Goal: Information Seeking & Learning: Compare options

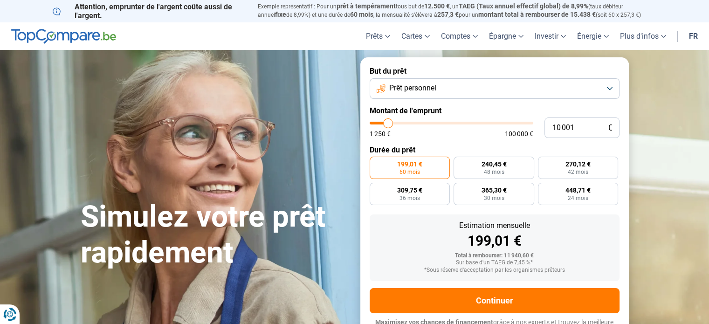
type input "27 750"
type input "27750"
click at [415, 123] on input "range" at bounding box center [452, 123] width 164 height 3
radio input "false"
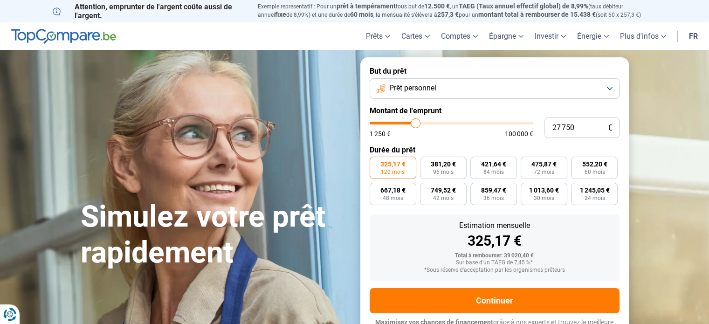
scroll to position [13, 0]
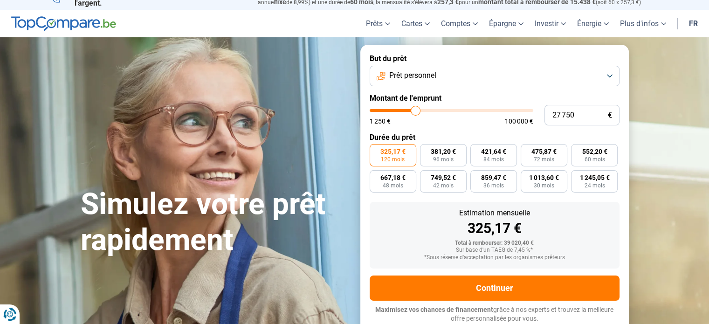
click at [611, 74] on button "Prêt personnel" at bounding box center [495, 76] width 250 height 21
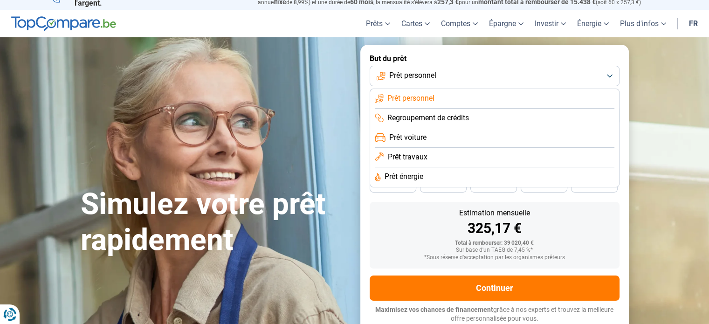
click at [406, 136] on span "Prêt voiture" at bounding box center [407, 137] width 37 height 10
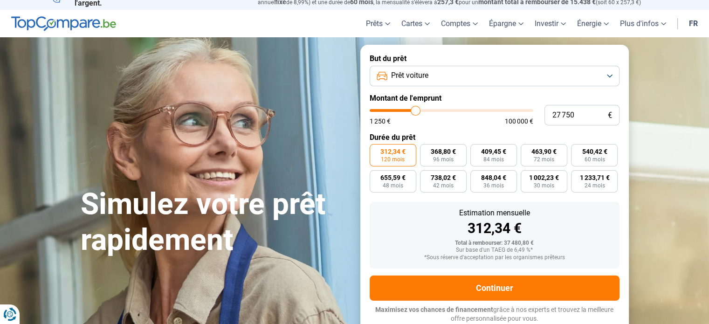
type input "26 750"
type input "26750"
type input "27 500"
type input "27500"
type input "29 000"
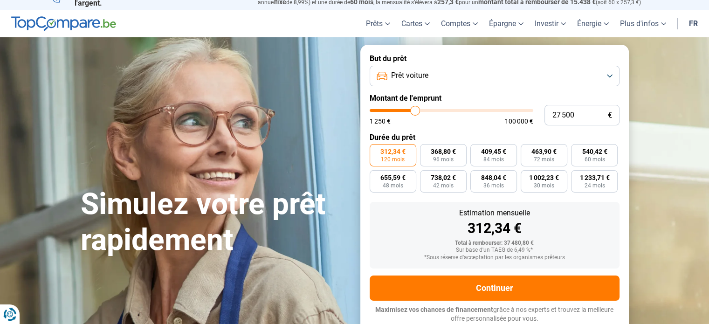
type input "29000"
type input "31 000"
type input "31000"
type input "32 500"
type input "32500"
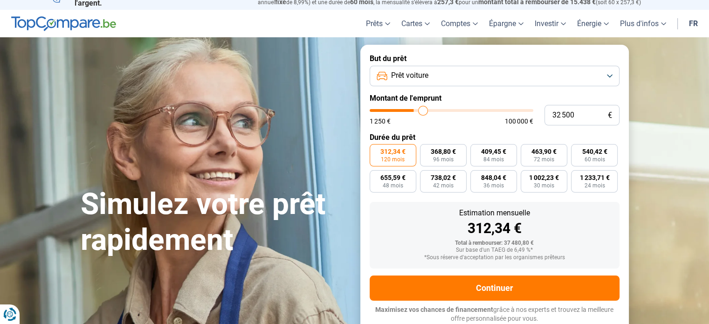
type input "33 500"
type input "33500"
type input "33 750"
type input "33750"
type input "34 750"
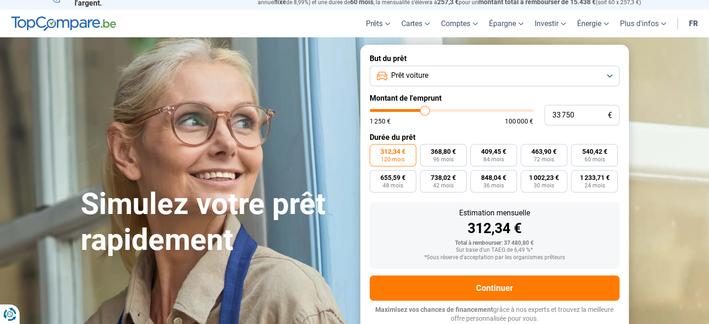
type input "34750"
type input "36 500"
type input "36500"
type input "38 250"
type input "38250"
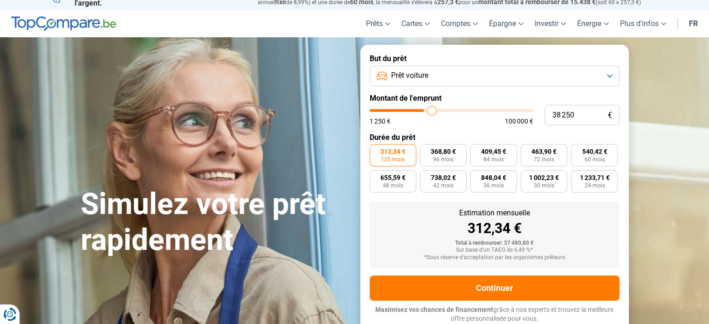
type input "39 750"
type input "39750"
type input "41 000"
type input "41000"
type input "41 500"
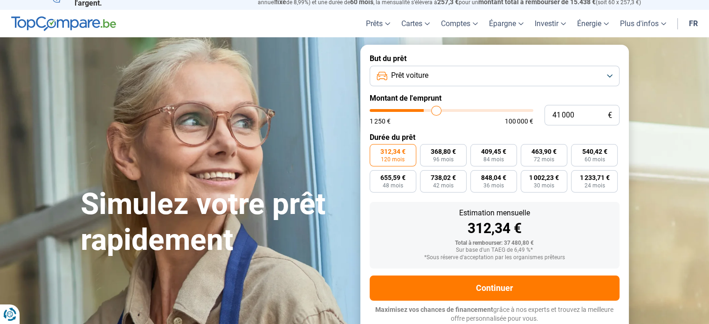
type input "41500"
type input "41 750"
type input "41750"
type input "42 000"
type input "42000"
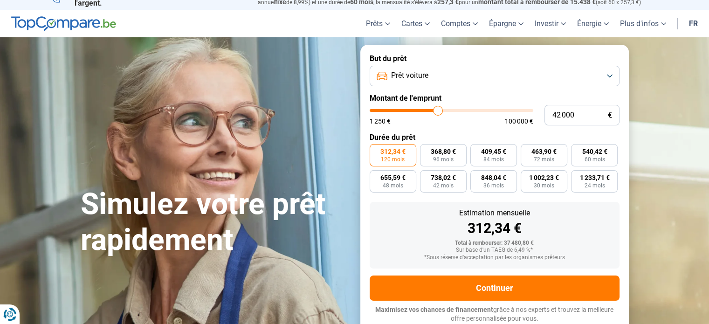
type input "43 000"
type input "43000"
type input "43 500"
type input "43500"
type input "44 000"
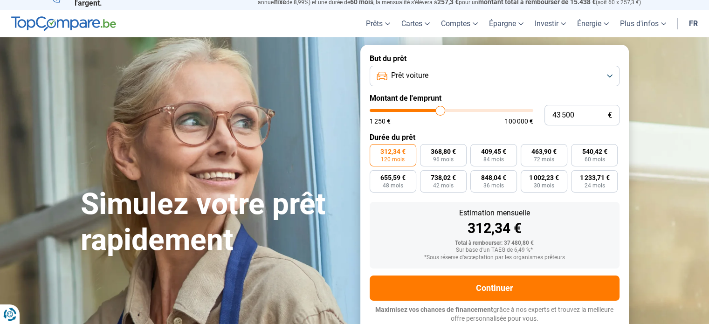
type input "44000"
type input "44 250"
type input "44250"
type input "45 000"
type input "45000"
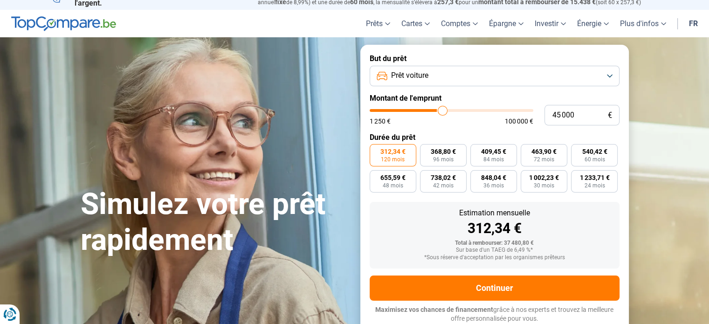
type input "45 500"
type input "45500"
type input "45 750"
type input "45750"
type input "46 000"
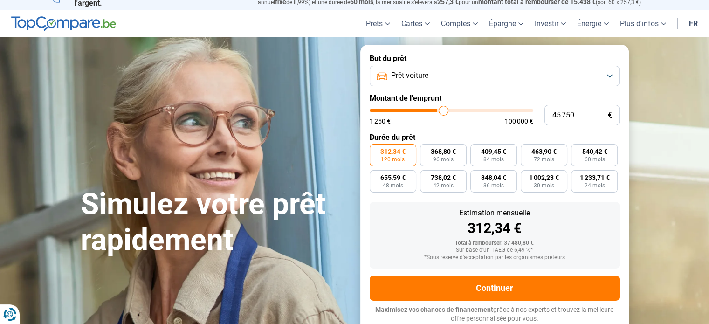
type input "46000"
type input "46 250"
type input "46250"
type input "46 500"
type input "46500"
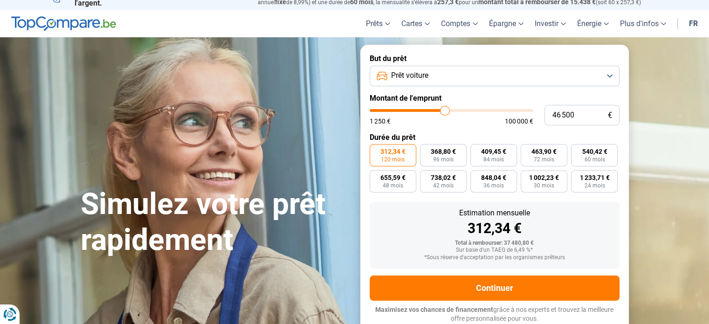
type input "46 250"
type input "46250"
type input "45 750"
type input "45750"
type input "45 000"
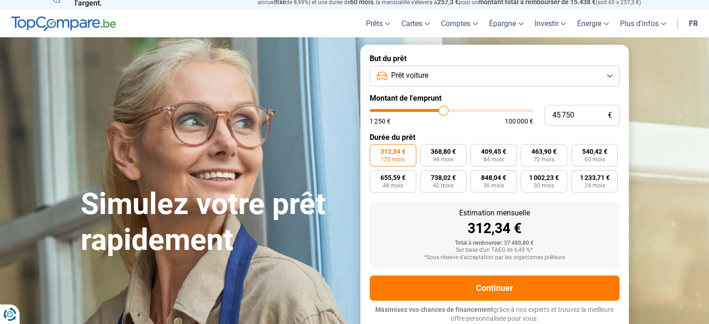
type input "45000"
type input "44 750"
type input "44750"
type input "44 500"
type input "44500"
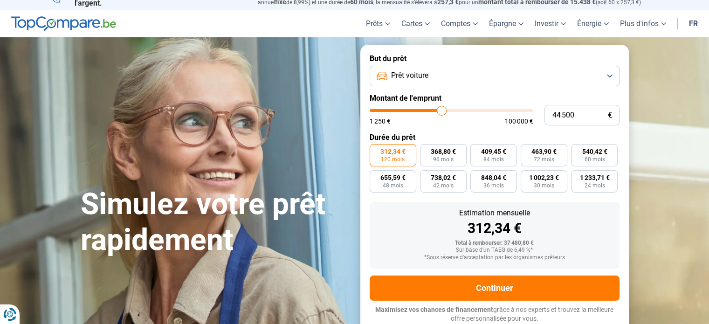
type input "44 250"
type input "44250"
type input "44 000"
type input "44000"
type input "43 750"
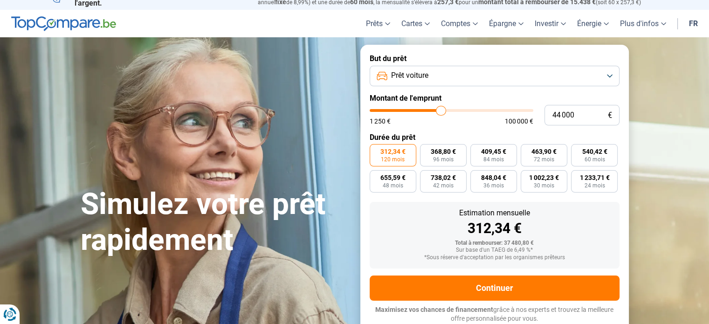
type input "43750"
type input "42 500"
type input "42500"
type input "40 250"
type input "40250"
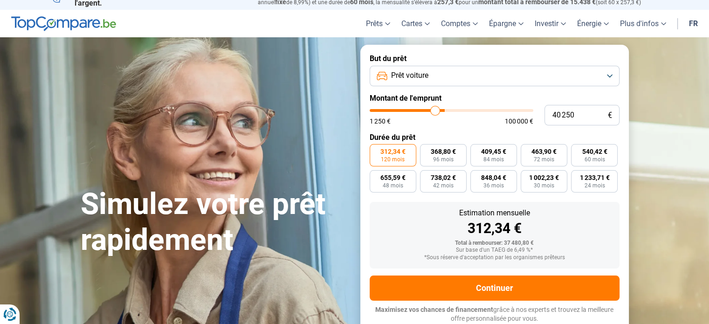
type input "38 500"
type input "38500"
type input "37 000"
type input "37000"
type input "35 500"
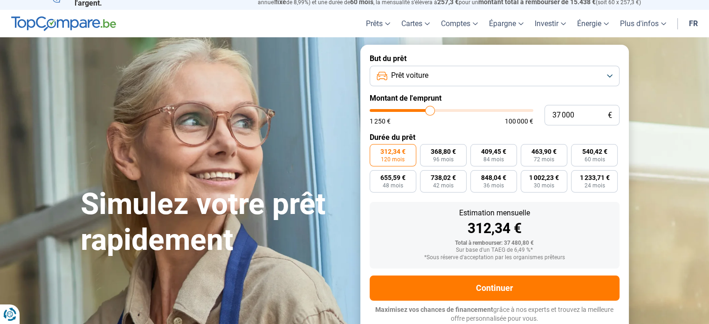
type input "35500"
type input "33 750"
type input "33750"
type input "32 750"
type input "32750"
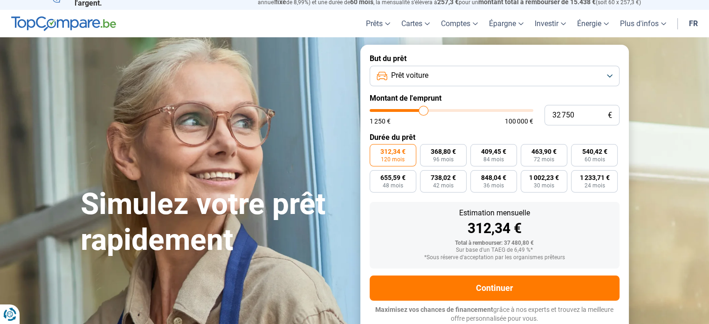
type input "32 000"
type input "32000"
type input "31 500"
type input "31500"
type input "31 000"
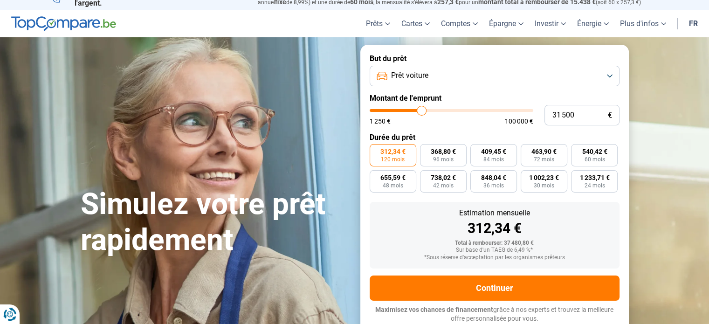
type input "31000"
type input "30 250"
type input "30250"
type input "29 750"
type input "29750"
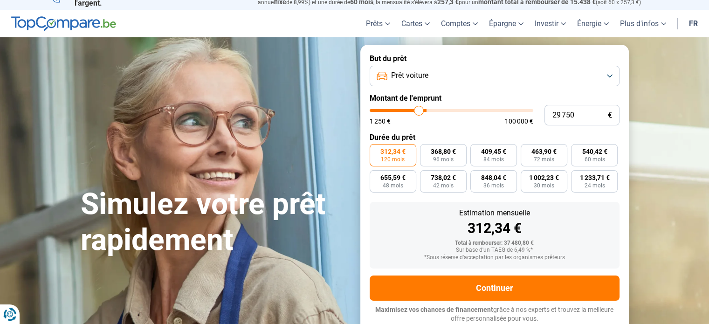
type input "29 250"
type input "29250"
type input "28 500"
type input "28500"
type input "27 750"
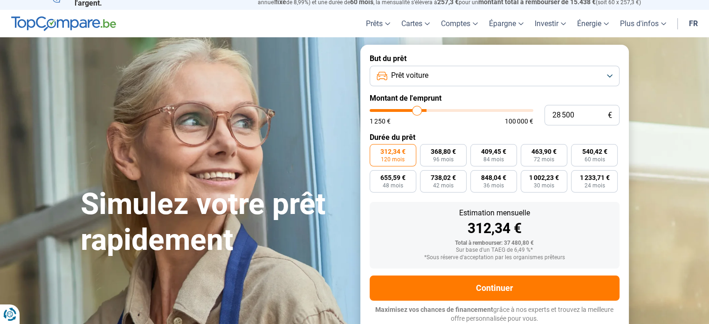
type input "27750"
type input "26 750"
type input "26750"
type input "26 500"
type input "26500"
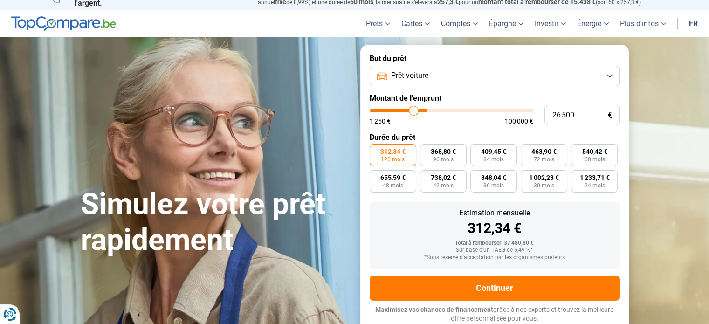
type input "26 000"
type input "26000"
type input "25 750"
type input "25750"
type input "25 250"
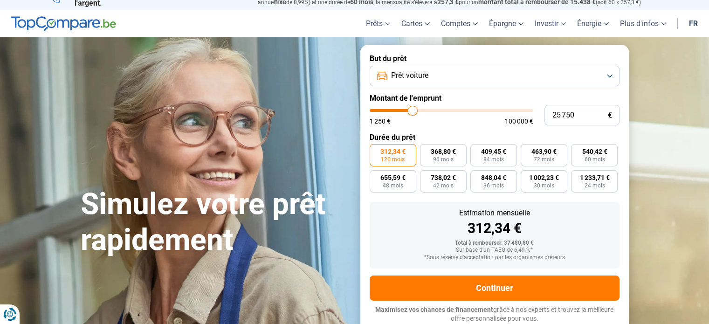
type input "25250"
type input "24 750"
type input "24750"
type input "24 500"
type input "24500"
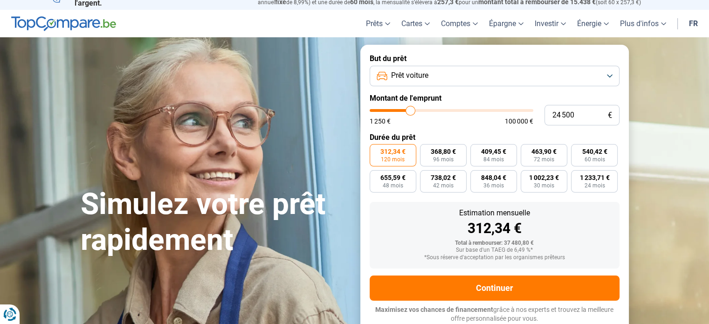
type input "24 250"
type input "24250"
type input "24 000"
type input "24000"
type input "23 750"
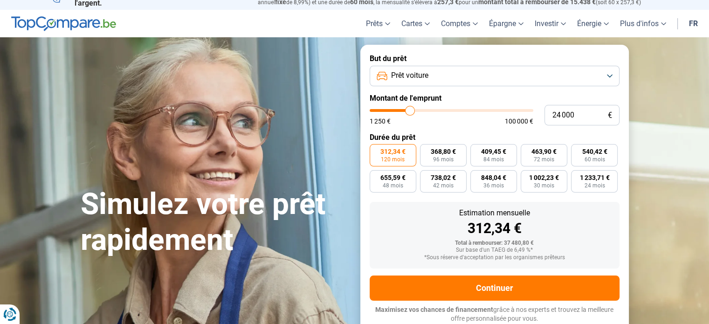
type input "23750"
type input "23 250"
type input "23250"
type input "23 000"
type input "23000"
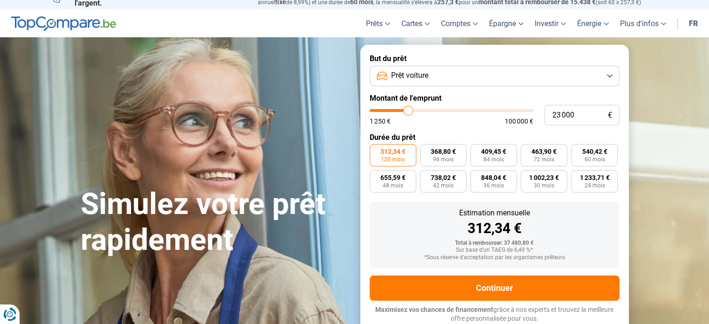
type input "22 750"
type input "22750"
type input "22 500"
type input "22500"
type input "22 000"
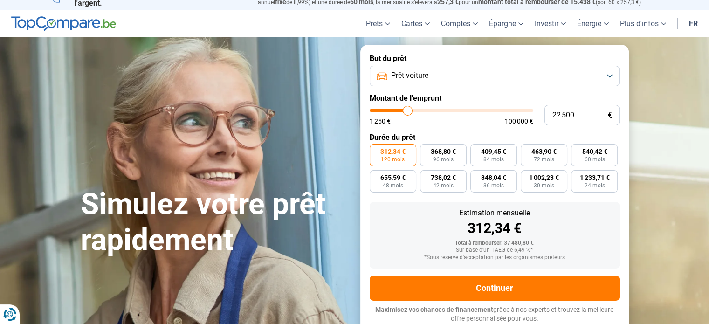
type input "22000"
type input "21 750"
type input "21750"
type input "21 500"
type input "21500"
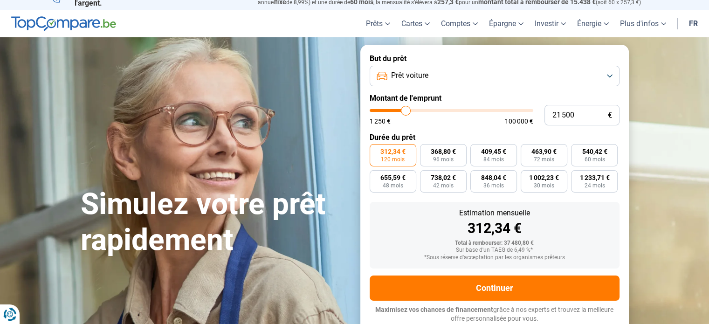
type input "21 250"
type input "21250"
type input "21 000"
type input "21000"
type input "20 500"
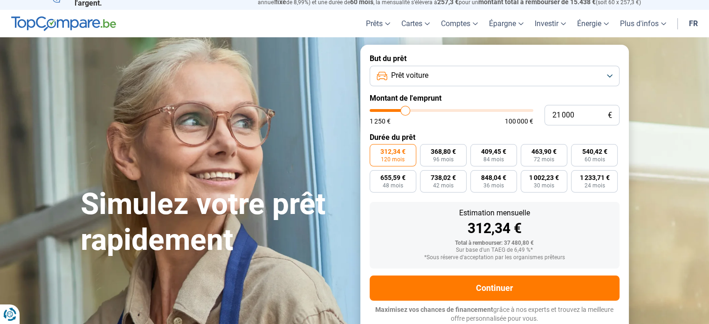
type input "20500"
type input "20 250"
type input "20250"
type input "20 000"
type input "20000"
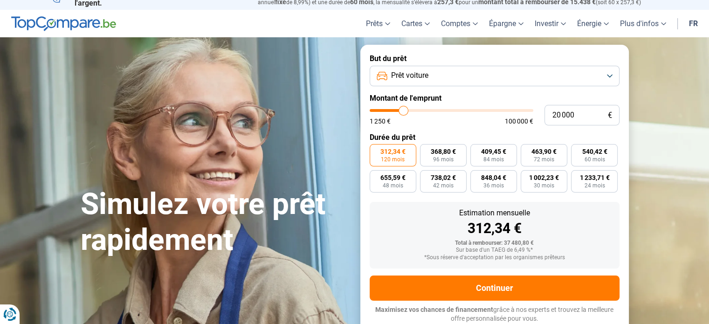
type input "19 500"
type input "19500"
type input "19 250"
type input "19250"
type input "19 000"
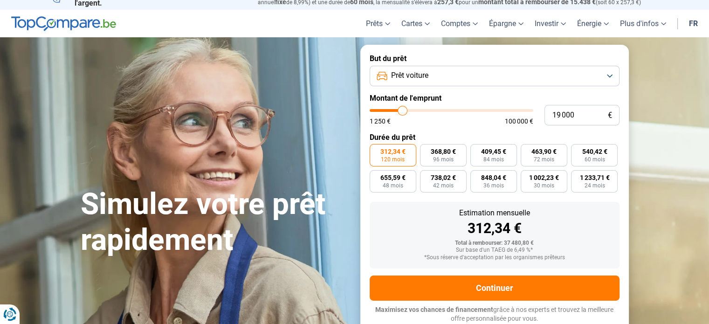
type input "19000"
type input "18 750"
type input "18750"
type input "18 250"
type input "18250"
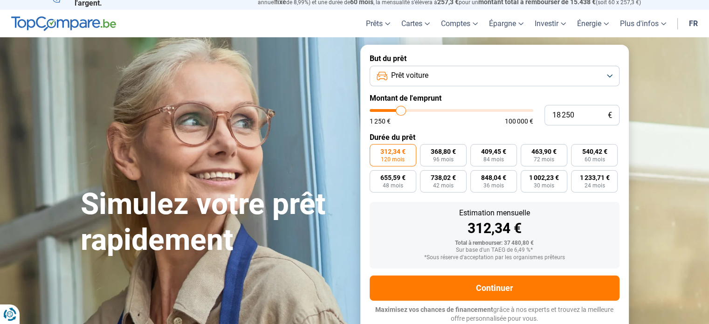
type input "17 750"
type input "17750"
type input "17 500"
type input "17500"
type input "17 000"
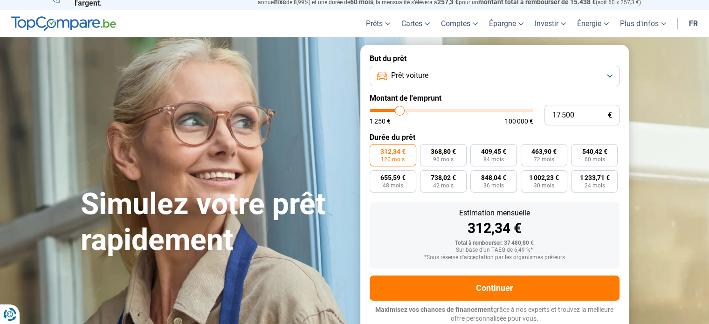
type input "17000"
type input "16 750"
type input "16750"
type input "16 500"
type input "16500"
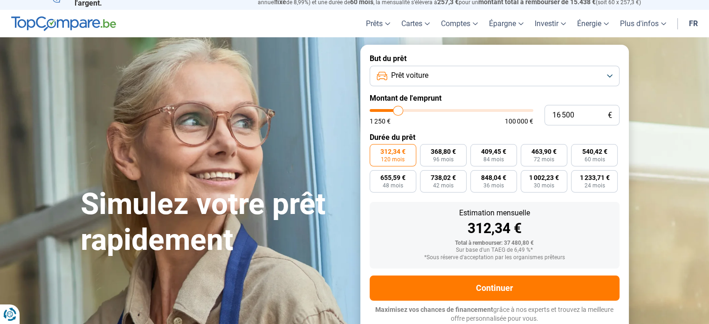
type input "16 250"
type input "16250"
type input "16 000"
type input "16000"
type input "15 500"
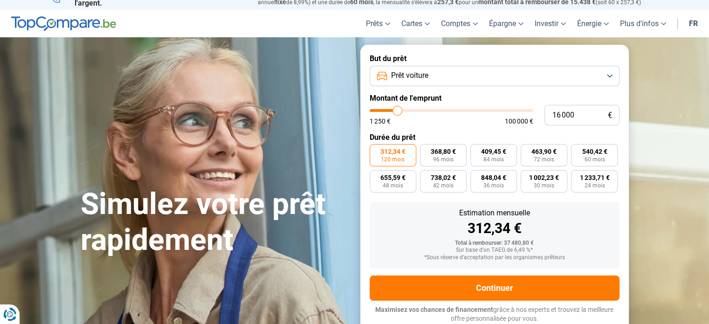
type input "15500"
type input "15 000"
type input "15000"
type input "14 750"
type input "14750"
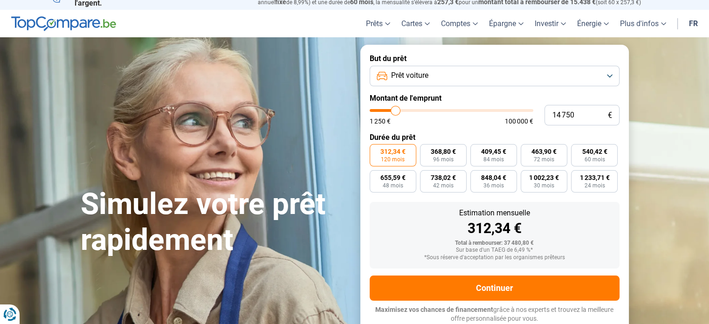
type input "14 250"
type input "14250"
type input "14 000"
type input "14000"
type input "13 750"
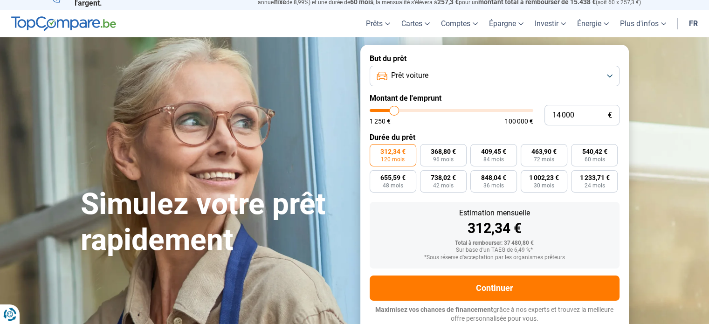
type input "13750"
type input "13 500"
type input "13500"
type input "13 250"
type input "13250"
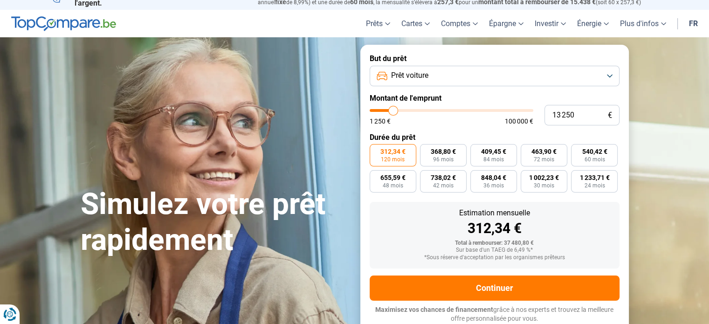
type input "13 000"
type input "13000"
type input "12 500"
type input "12500"
type input "12 000"
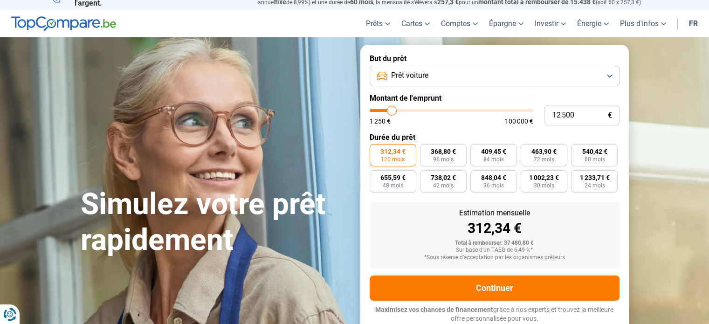
type input "12000"
type input "11 750"
type input "11750"
type input "11 250"
type input "11250"
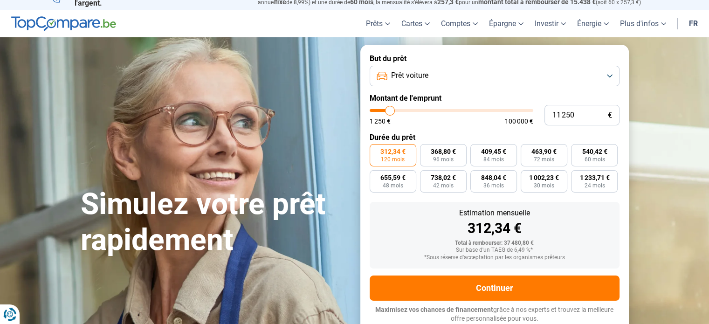
type input "11 000"
type input "11000"
type input "10 750"
type input "10750"
type input "10 500"
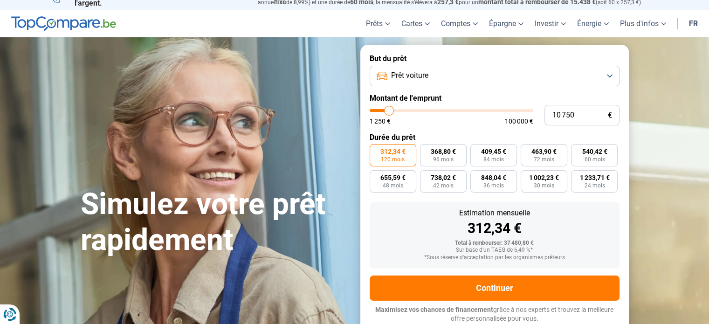
type input "10500"
type input "10 250"
drag, startPoint x: 414, startPoint y: 110, endPoint x: 388, endPoint y: 113, distance: 26.3
click at [388, 112] on input "range" at bounding box center [452, 110] width 164 height 3
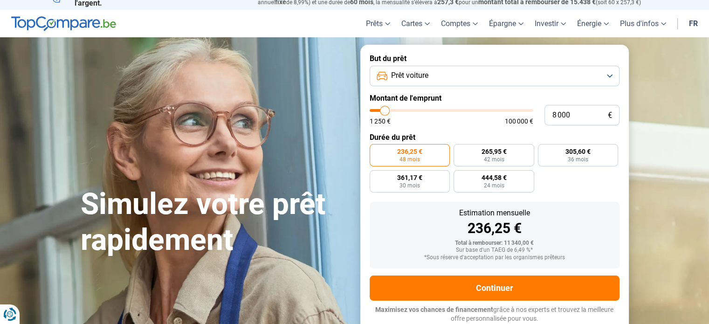
drag, startPoint x: 397, startPoint y: 109, endPoint x: 385, endPoint y: 112, distance: 12.2
click at [385, 112] on input "range" at bounding box center [452, 110] width 164 height 3
